Goal: Information Seeking & Learning: Learn about a topic

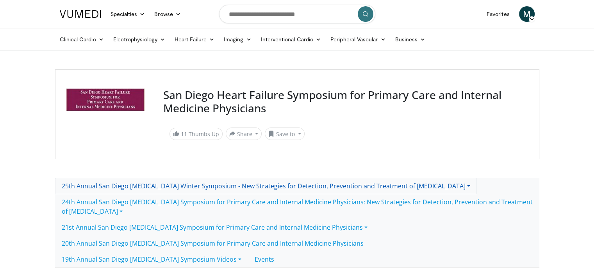
click at [111, 178] on link "25th Annual San Diego [MEDICAL_DATA] Winter Symposium - New Strategies for Dete…" at bounding box center [266, 186] width 422 height 16
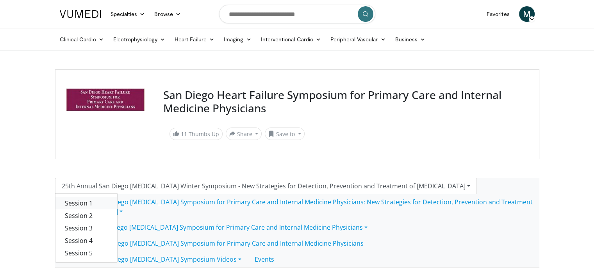
click at [84, 203] on link "Session 1" at bounding box center [86, 203] width 62 height 12
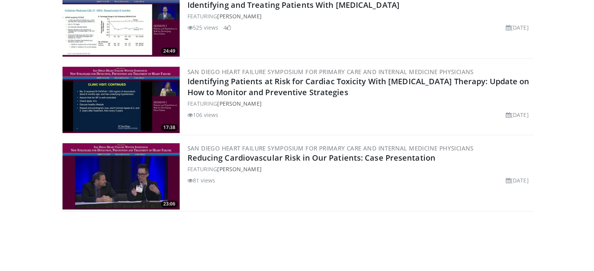
scroll to position [641, 0]
